Goal: Task Accomplishment & Management: Use online tool/utility

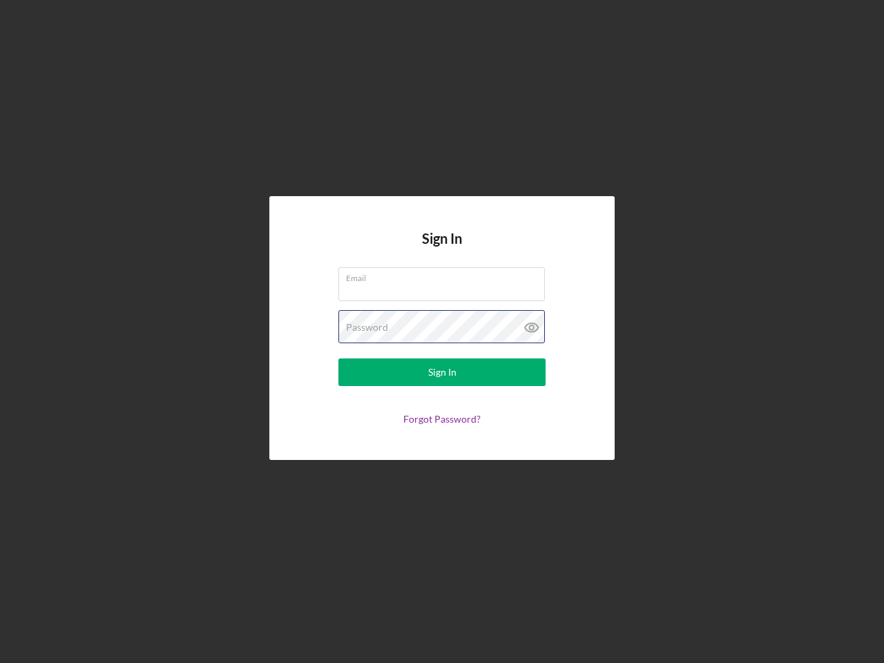
click at [442, 332] on div "Password" at bounding box center [441, 327] width 207 height 35
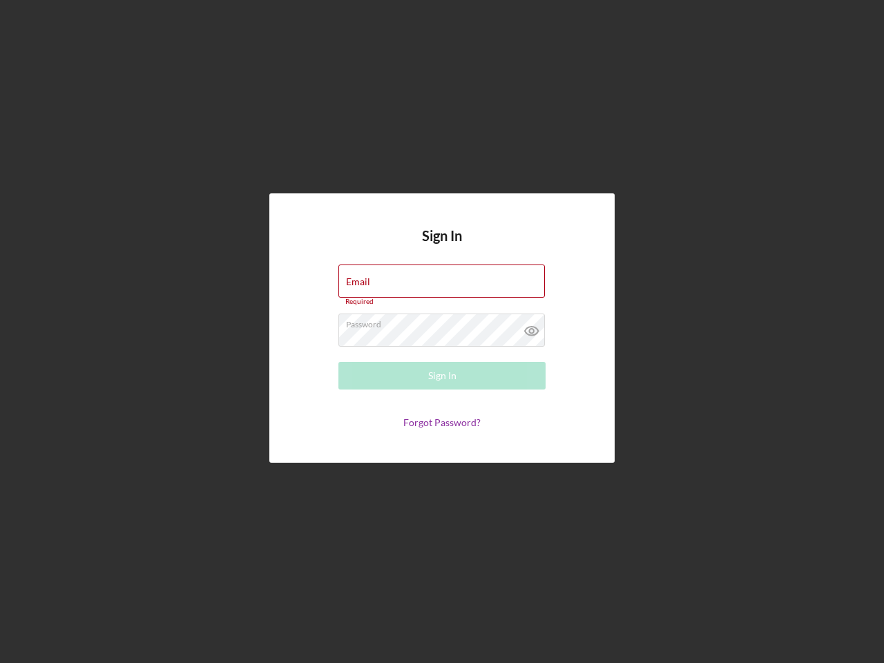
click at [532, 327] on icon at bounding box center [532, 331] width 35 height 35
